Goal: Transaction & Acquisition: Purchase product/service

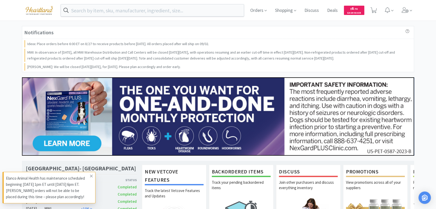
click at [90, 176] on icon at bounding box center [91, 176] width 3 height 4
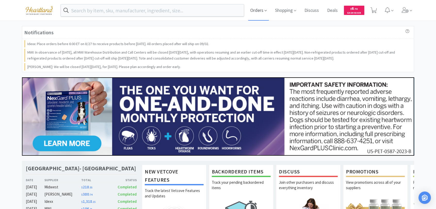
click at [260, 11] on span "Orders" at bounding box center [258, 10] width 21 height 21
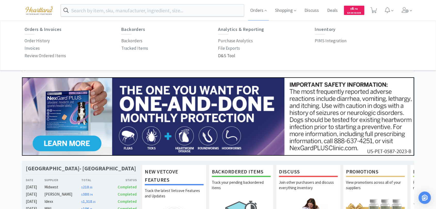
click at [222, 56] on p "D&S Tool" at bounding box center [226, 55] width 17 height 7
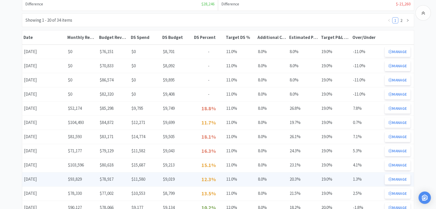
scroll to position [114, 0]
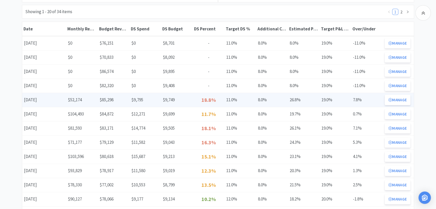
click at [38, 99] on div "Date August 2025" at bounding box center [44, 100] width 44 height 11
click at [398, 101] on button "Manage" at bounding box center [397, 100] width 26 height 10
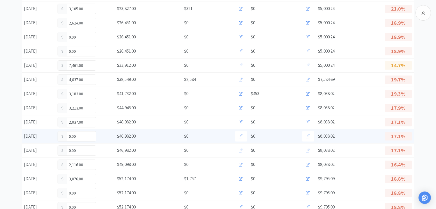
scroll to position [172, 0]
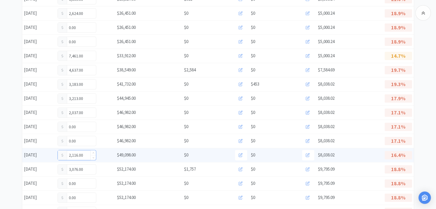
click at [85, 154] on input "2,116.00" at bounding box center [77, 155] width 38 height 10
type input "2,846"
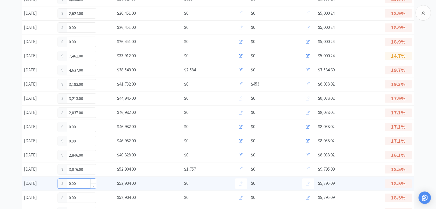
click at [81, 182] on input "0.00" at bounding box center [77, 184] width 38 height 10
type input "0"
type input "908"
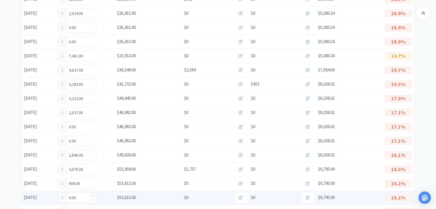
click at [85, 195] on input "0.00" at bounding box center [77, 198] width 38 height 10
type input "0"
type input "2,449"
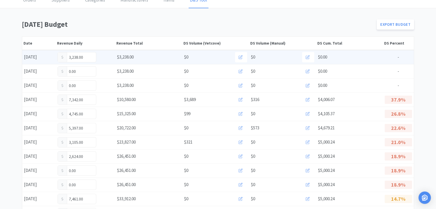
scroll to position [0, 0]
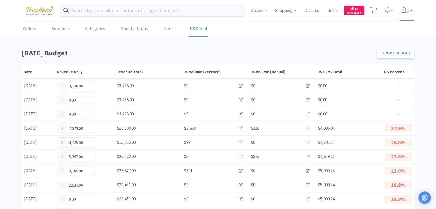
click at [404, 9] on icon at bounding box center [404, 10] width 7 height 6
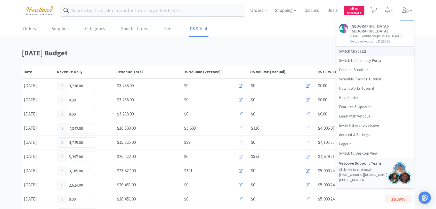
click at [347, 50] on span "Switch Clinics ( 2 )" at bounding box center [374, 51] width 77 height 9
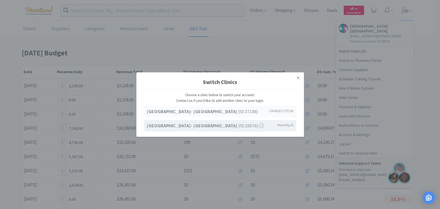
click at [229, 107] on div "Ave of the Saints Animal Hospital- Charles City (ID: 27188 ) CHARLES CITY , IA" at bounding box center [220, 112] width 152 height 12
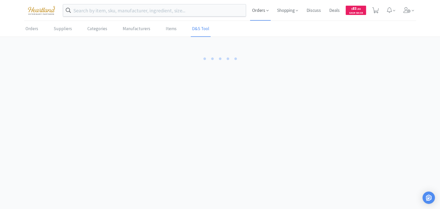
click at [261, 10] on span "Orders" at bounding box center [260, 10] width 21 height 21
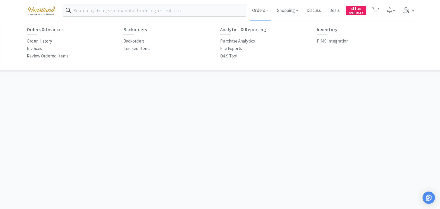
click at [48, 41] on p "Order History" at bounding box center [39, 41] width 25 height 7
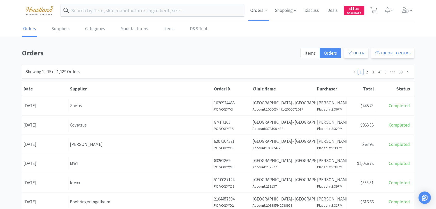
click at [261, 10] on span "Orders" at bounding box center [258, 10] width 21 height 21
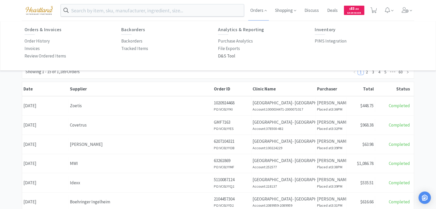
click at [221, 56] on p "D&S Tool" at bounding box center [226, 56] width 17 height 7
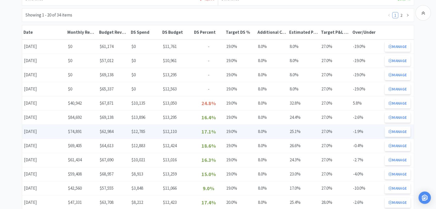
scroll to position [114, 0]
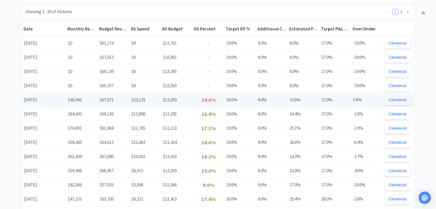
click at [401, 98] on button "Manage" at bounding box center [397, 100] width 26 height 10
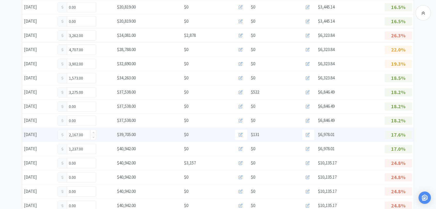
scroll to position [200, 0]
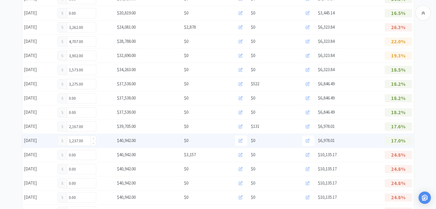
click at [85, 139] on input "1,237.00" at bounding box center [77, 141] width 38 height 10
type input "1,614"
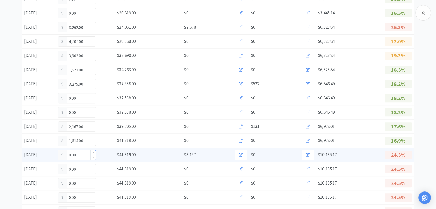
click at [77, 156] on input "0.00" at bounding box center [77, 155] width 38 height 10
type input "0"
type input "2,729"
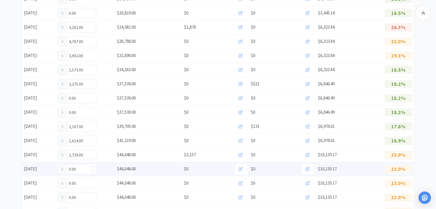
click at [81, 169] on input "0.00" at bounding box center [77, 169] width 38 height 10
type input "0"
type input "3,913"
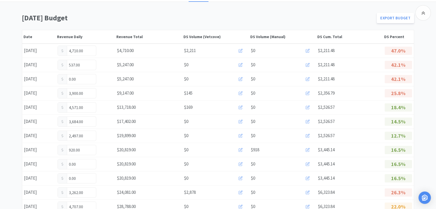
scroll to position [0, 0]
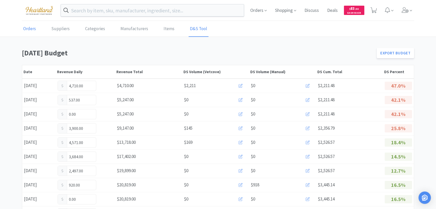
click at [33, 26] on link "Orders" at bounding box center [29, 29] width 15 height 16
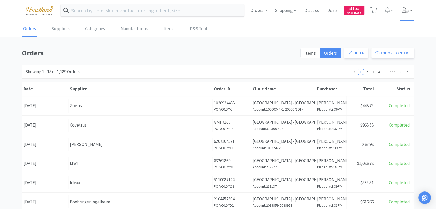
click at [405, 12] on icon at bounding box center [404, 10] width 7 height 6
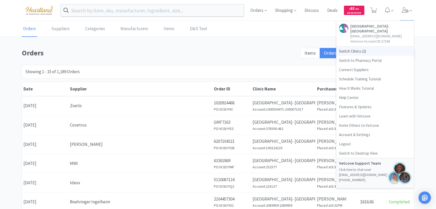
click at [356, 52] on span "Switch Clinics ( 2 )" at bounding box center [374, 51] width 77 height 9
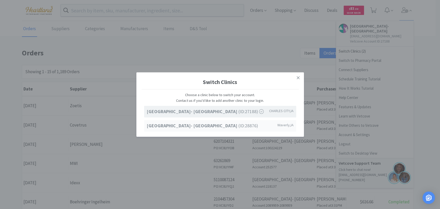
click at [210, 124] on strong "[GEOGRAPHIC_DATA]- [GEOGRAPHIC_DATA]" at bounding box center [193, 126] width 92 height 6
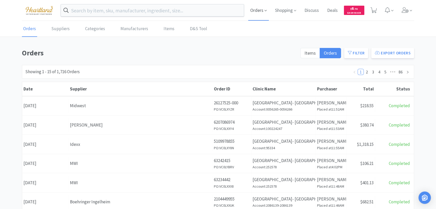
click at [259, 10] on span "Orders" at bounding box center [258, 10] width 21 height 21
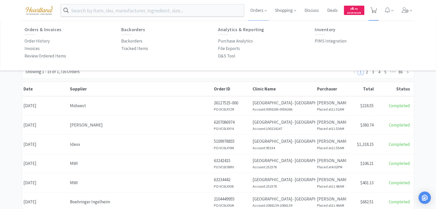
click at [373, 9] on icon at bounding box center [373, 10] width 6 height 6
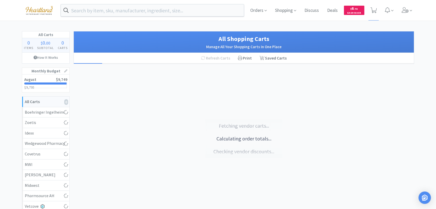
select select "1"
select select "5"
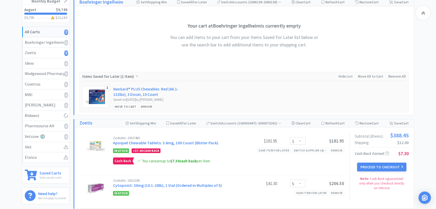
scroll to position [65, 0]
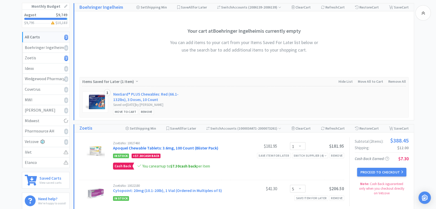
select select "1"
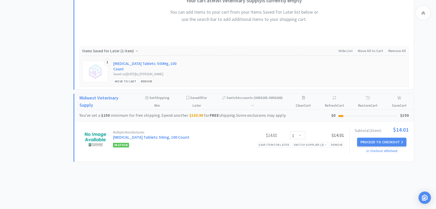
scroll to position [561, 0]
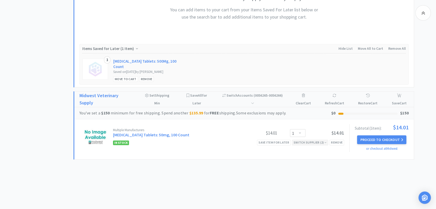
click at [308, 140] on div "Switch Supplier ( 2 )" at bounding box center [309, 142] width 33 height 5
click at [220, 154] on div "Multiple Manufacturers [MEDICAL_DATA] Tablets: 50mg, 100 Count $14.01 Enter Qua…" at bounding box center [243, 139] width 339 height 40
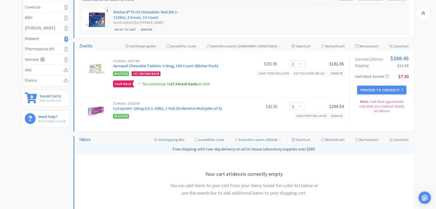
scroll to position [172, 0]
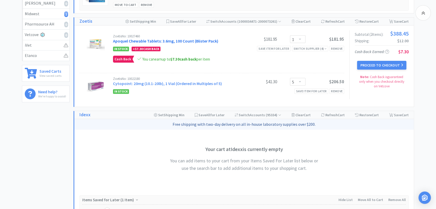
click at [131, 40] on link "Apoquel Chewable Tablets: 3.6mg, 100 Count (Blister Pack)" at bounding box center [165, 40] width 105 height 5
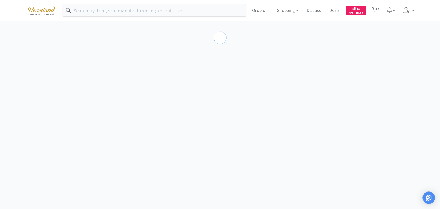
select select "819858"
